Goal: Task Accomplishment & Management: Complete application form

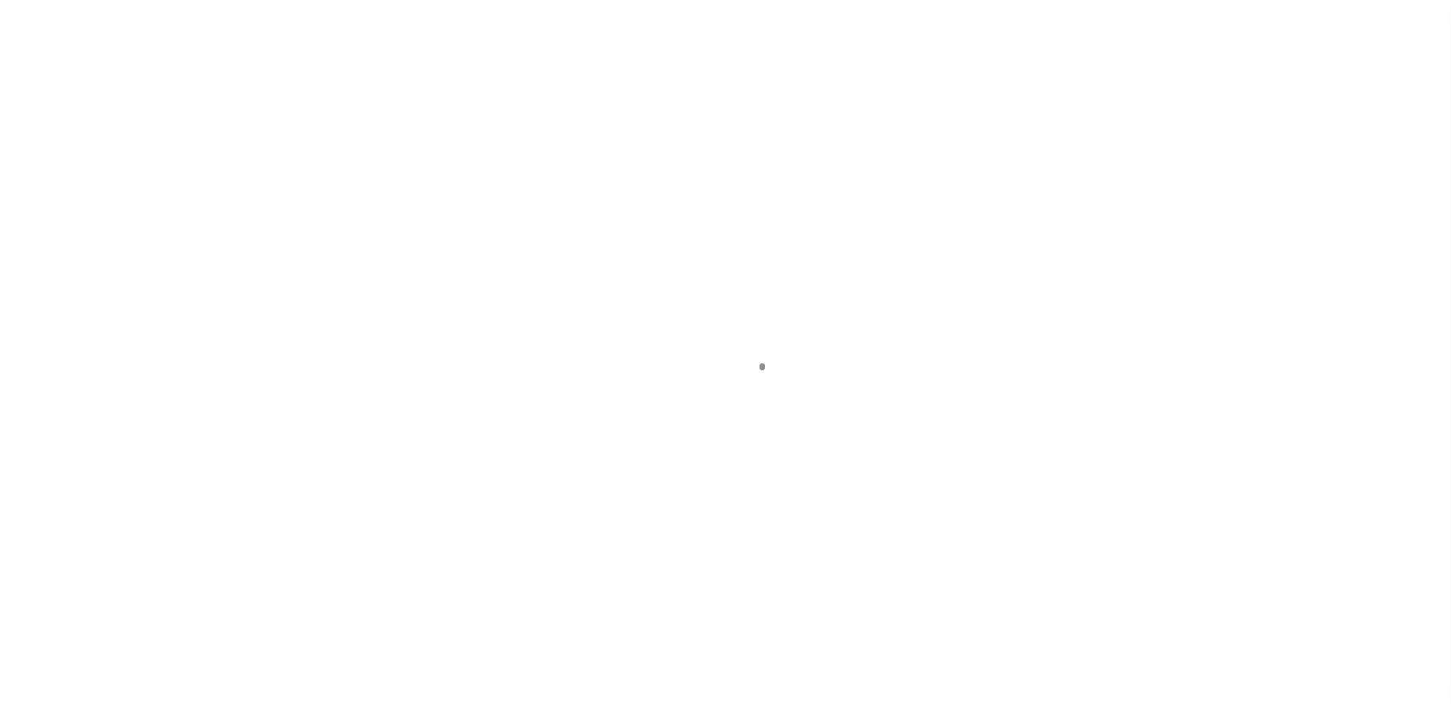
scroll to position [38, 0]
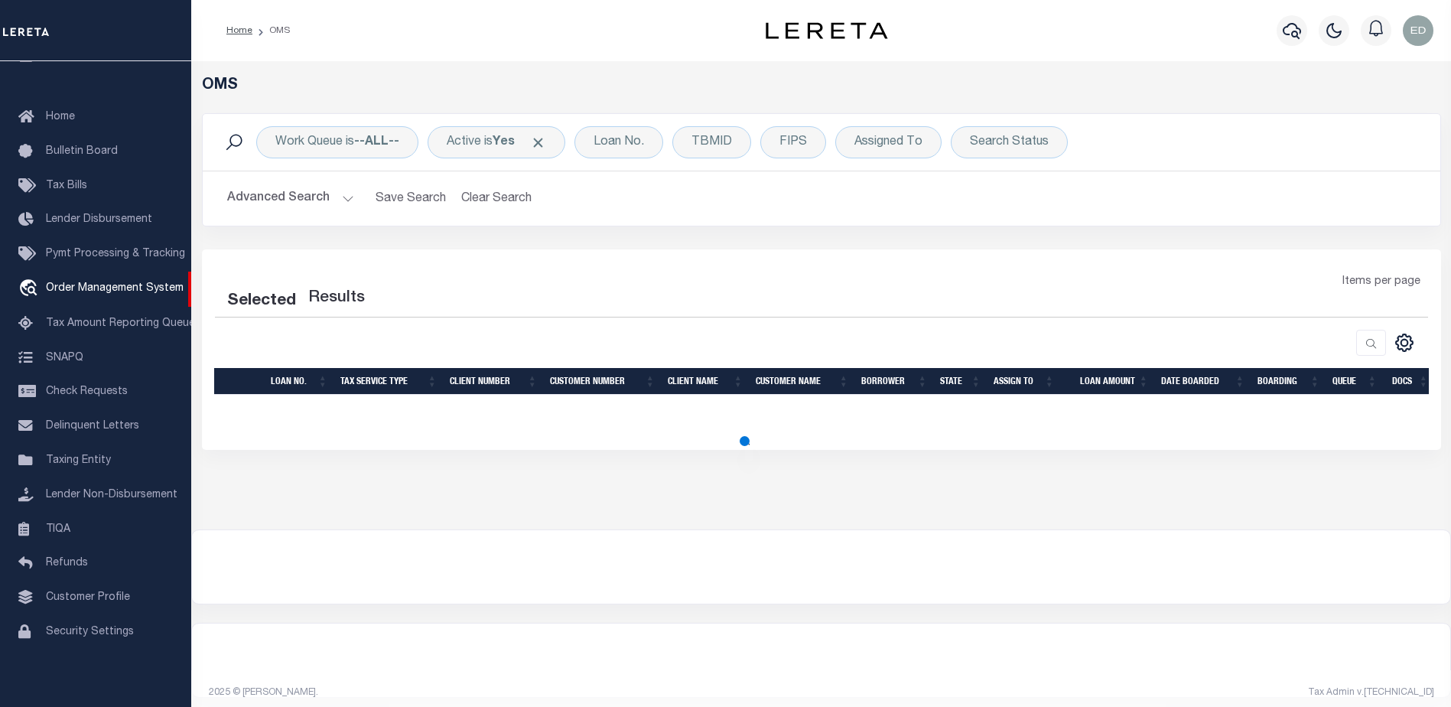
select select "200"
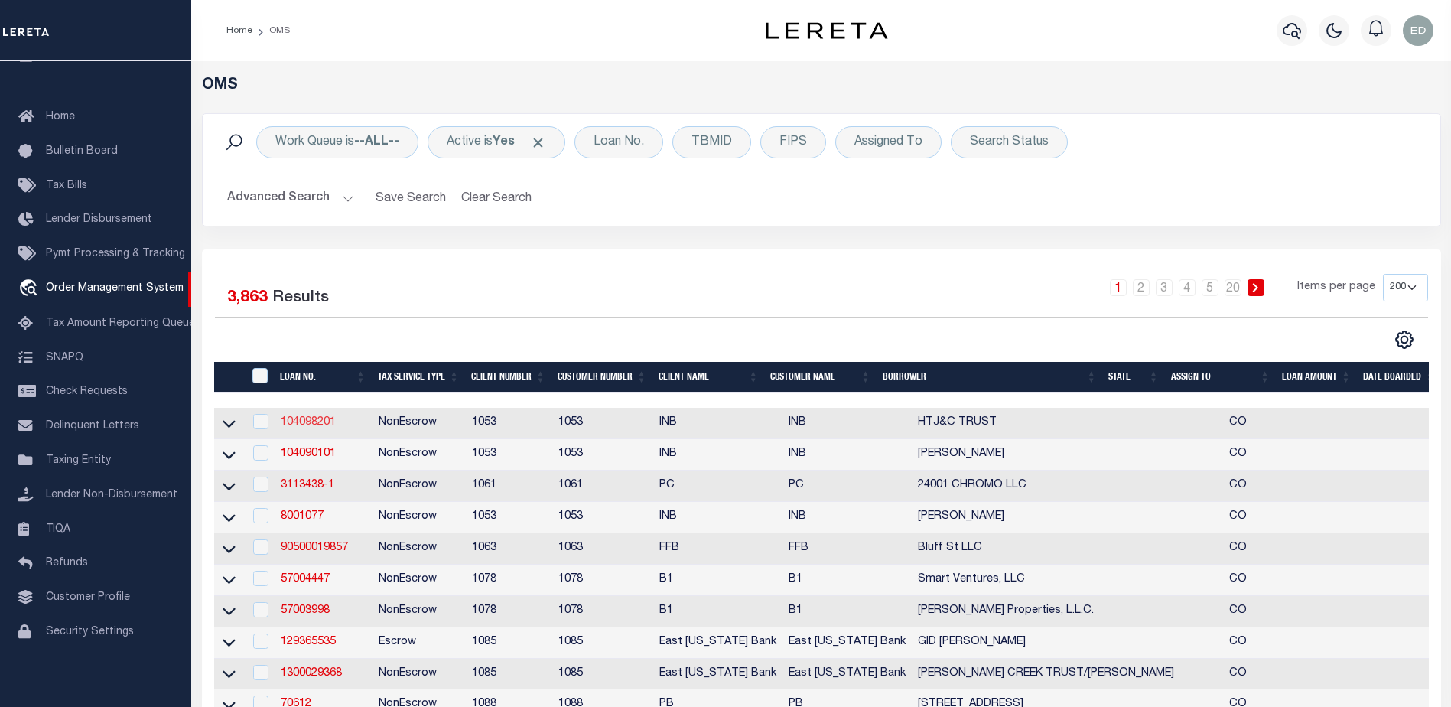
click at [316, 420] on link "104098201" at bounding box center [308, 422] width 55 height 11
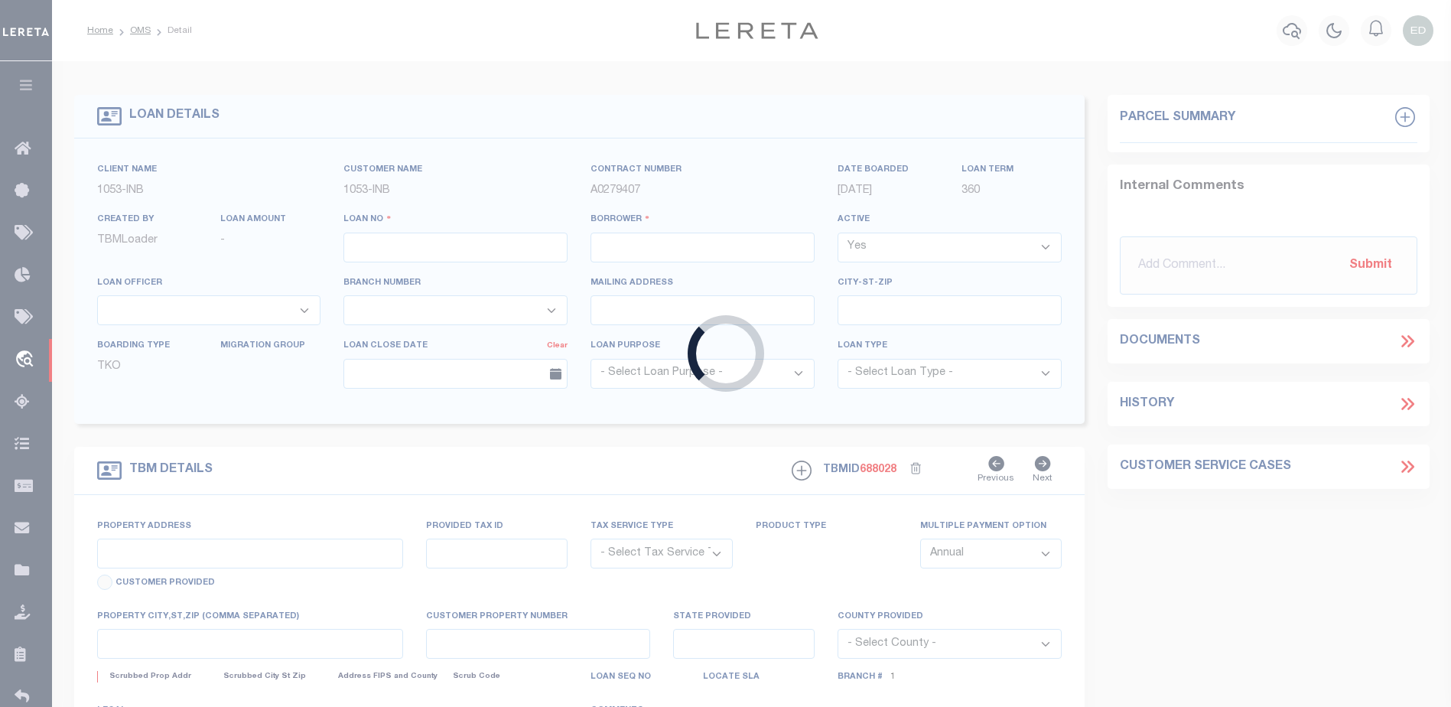
type input "104098201"
type input "HTJ&C TRUST"
select select
select select "NonEscrow"
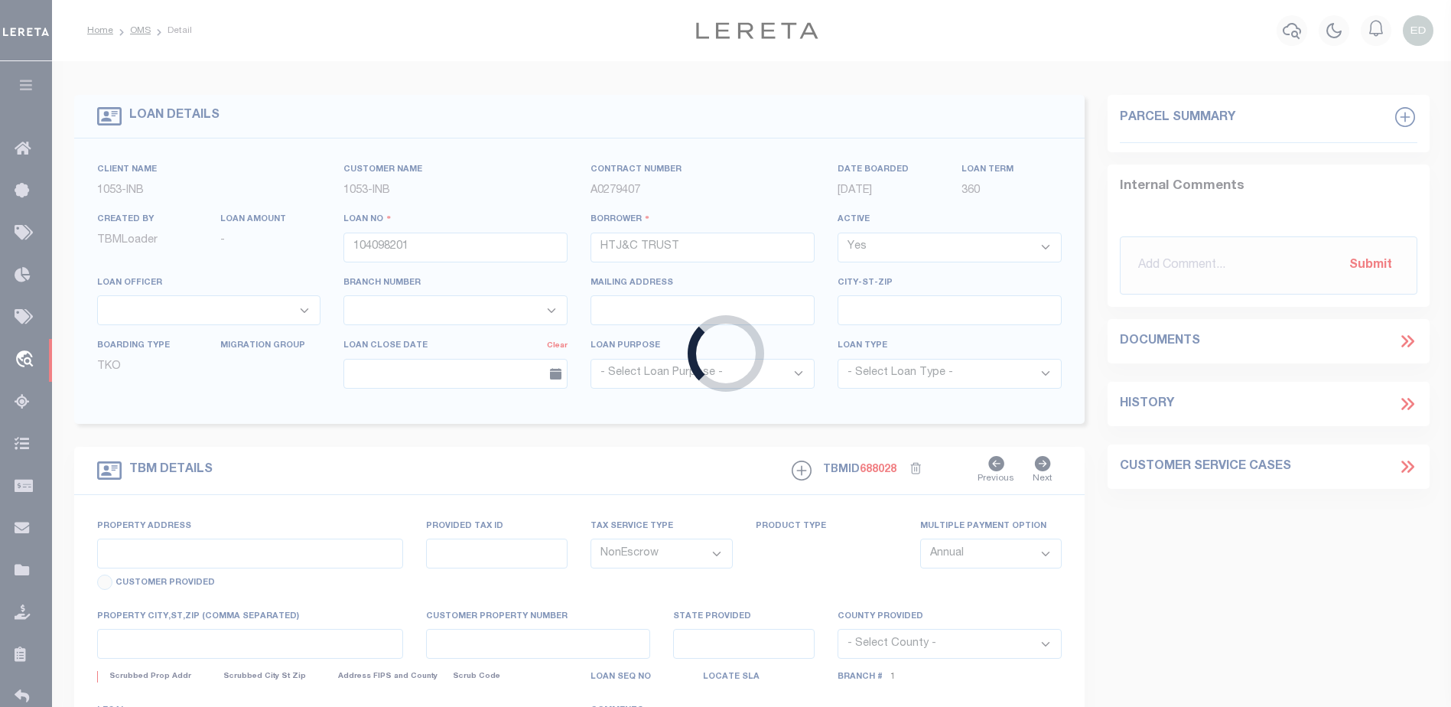
select select "91"
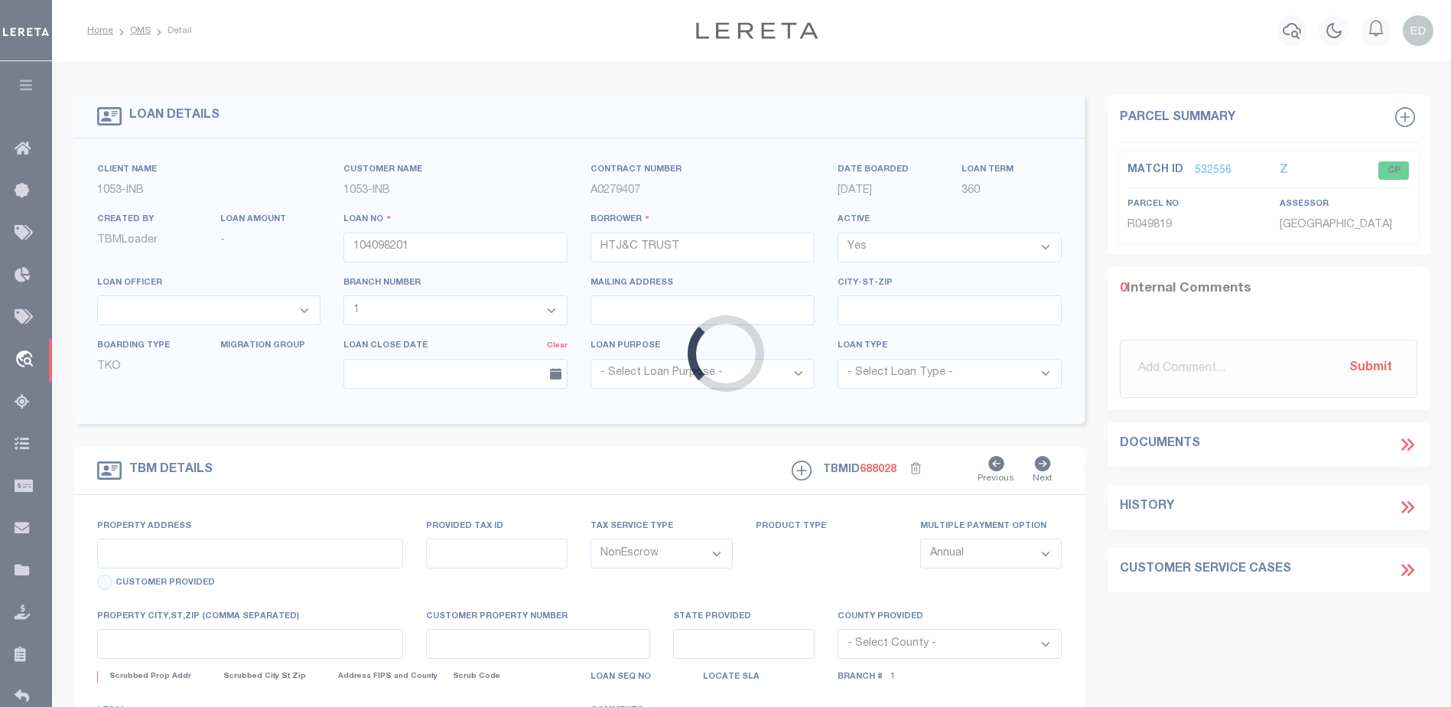
type input "712 [PERSON_NAME] PEAK"
type input "210720102002"
type input "[PERSON_NAME] CO"
type input "CO"
select select
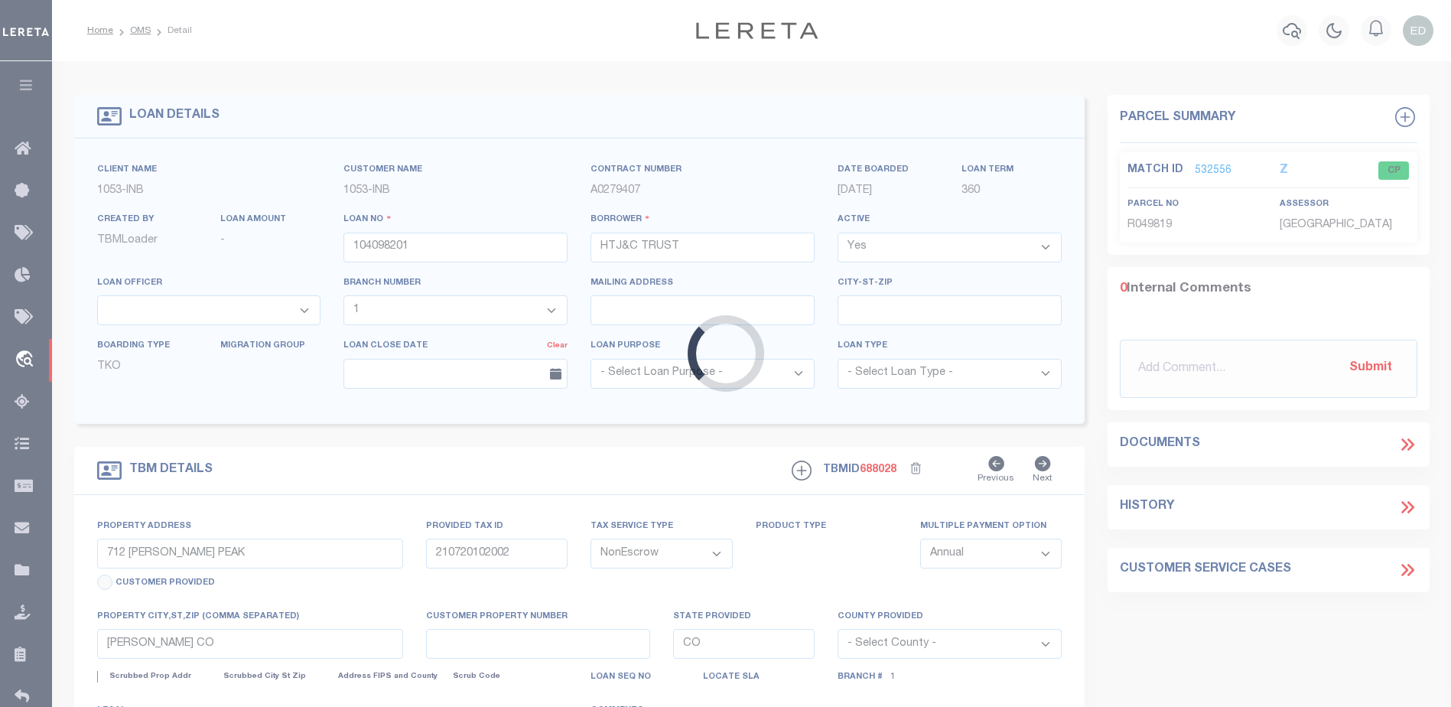
type textarea "R.049819"
type textarea "CTY collects all tax [PHONE_NUMBER] due [DATE] SECOND HALF DUE [DATE]"
select select "254"
select select "2"
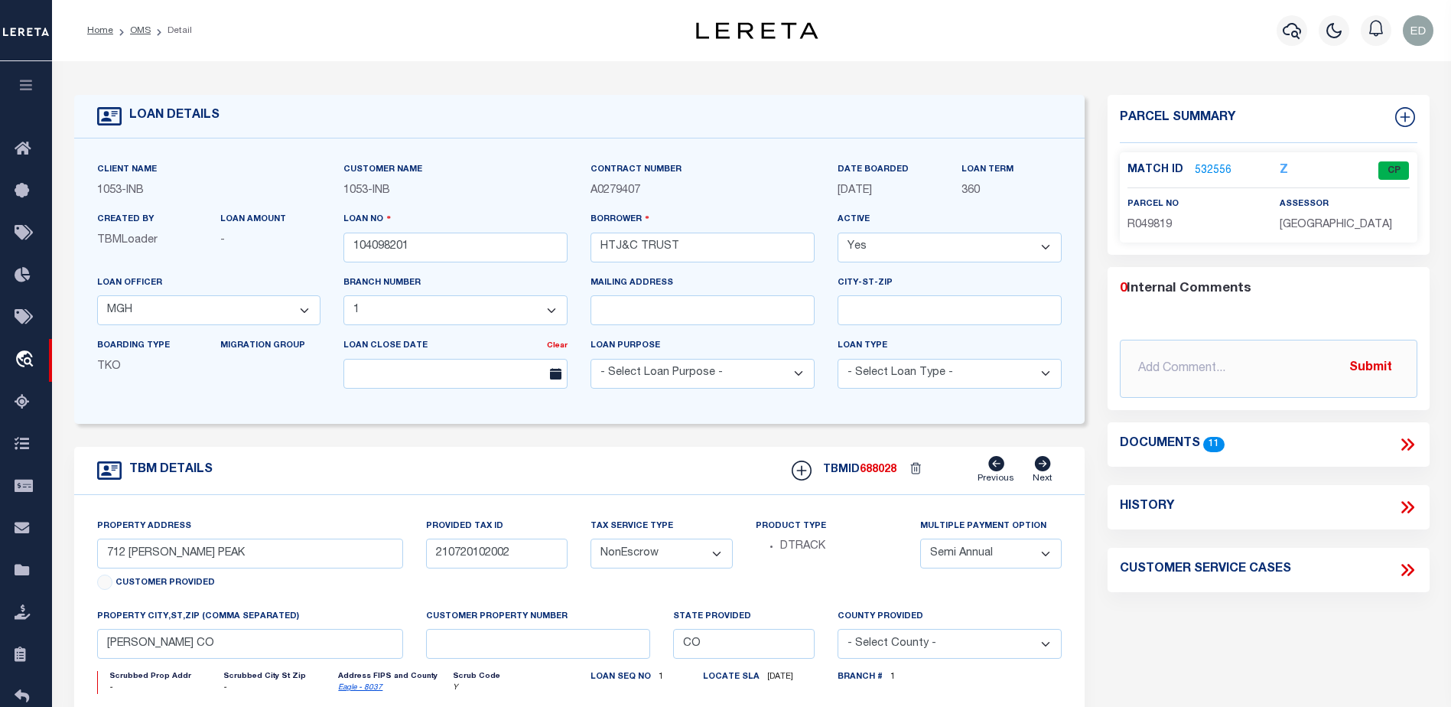
type input "400021500"
type input "[PERSON_NAME] [PERSON_NAME]"
select select
select select "10"
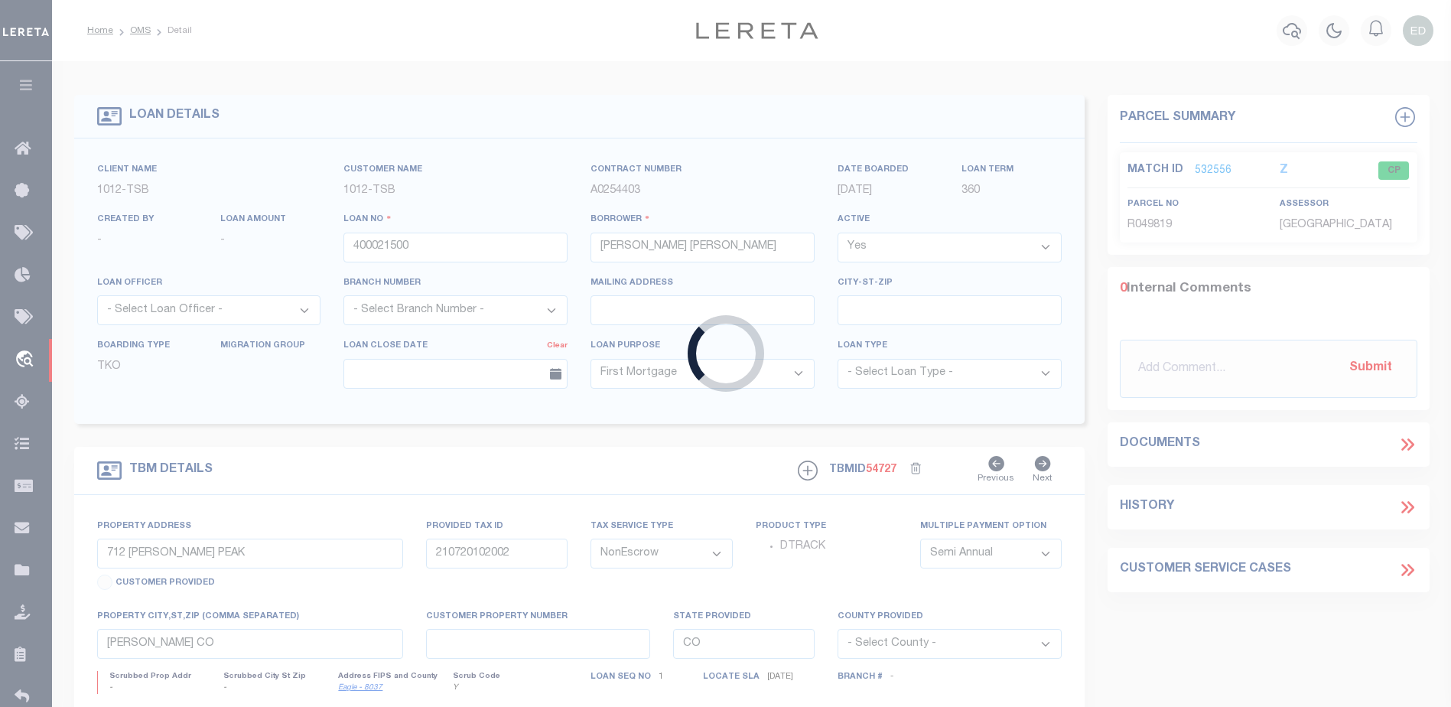
type input "1915 Brundrette"
select select
type input "[GEOGRAPHIC_DATA]"
select select "[GEOGRAPHIC_DATA]"
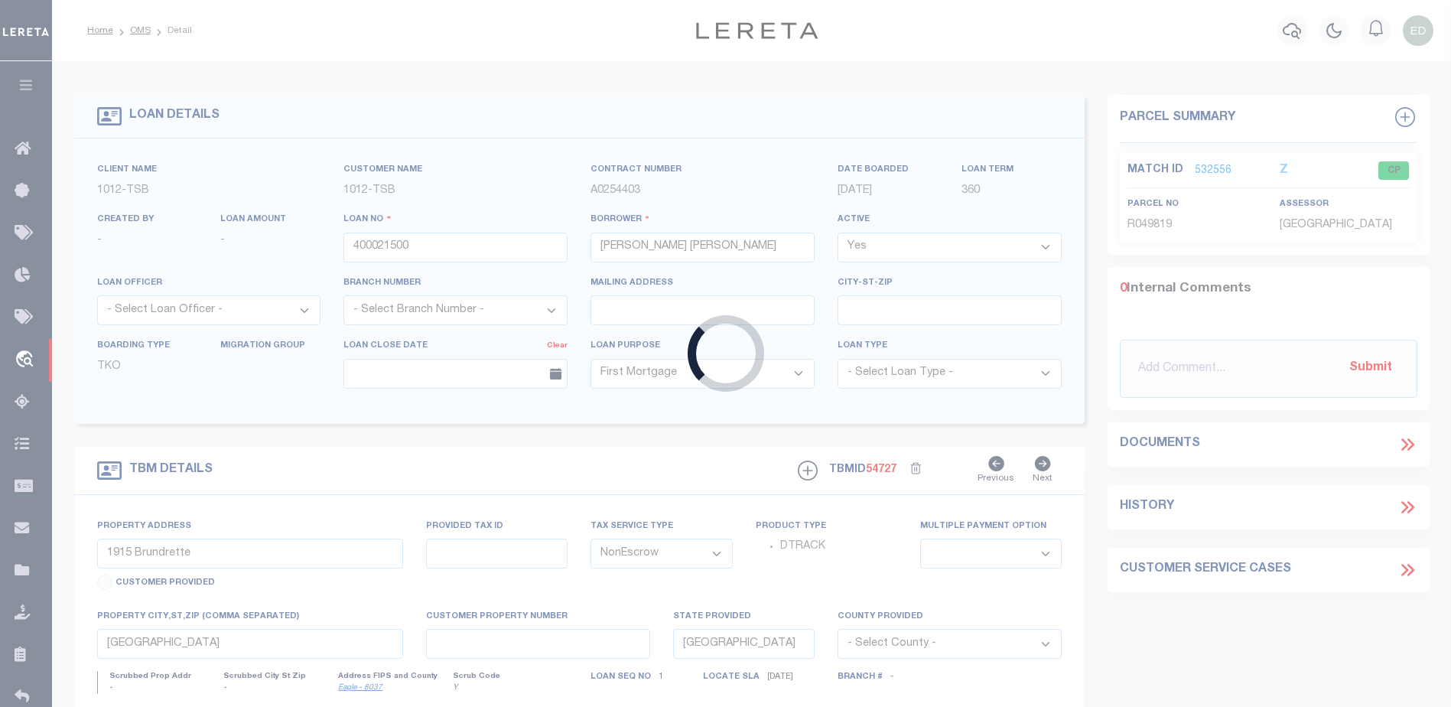
select select "4117"
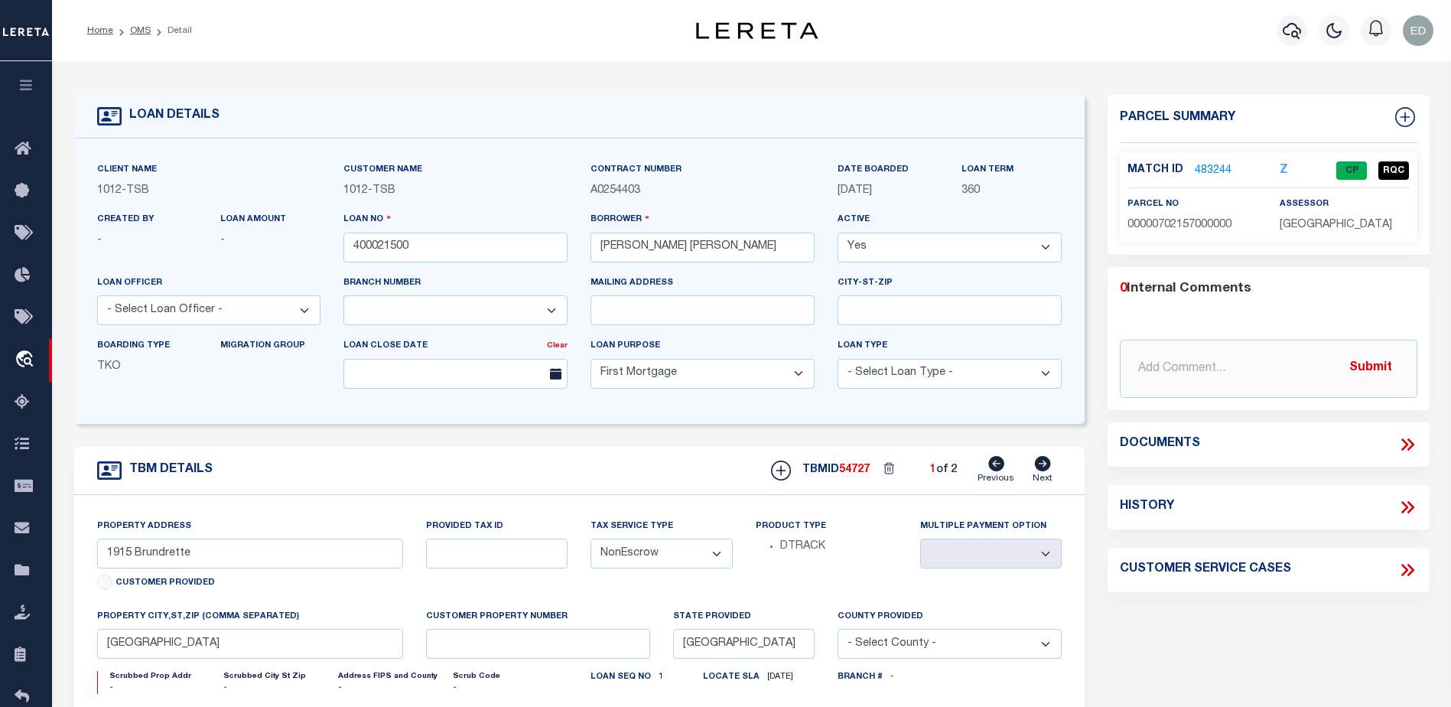
click at [1406, 440] on icon at bounding box center [1408, 445] width 20 height 20
